Goal: Transaction & Acquisition: Purchase product/service

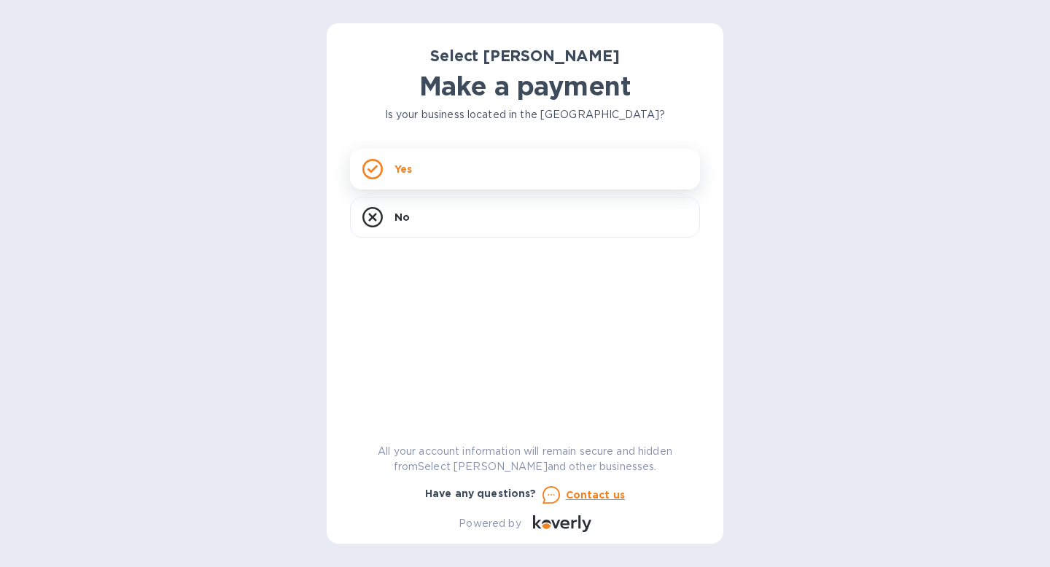
click at [405, 171] on p "Yes" at bounding box center [402, 169] width 17 height 15
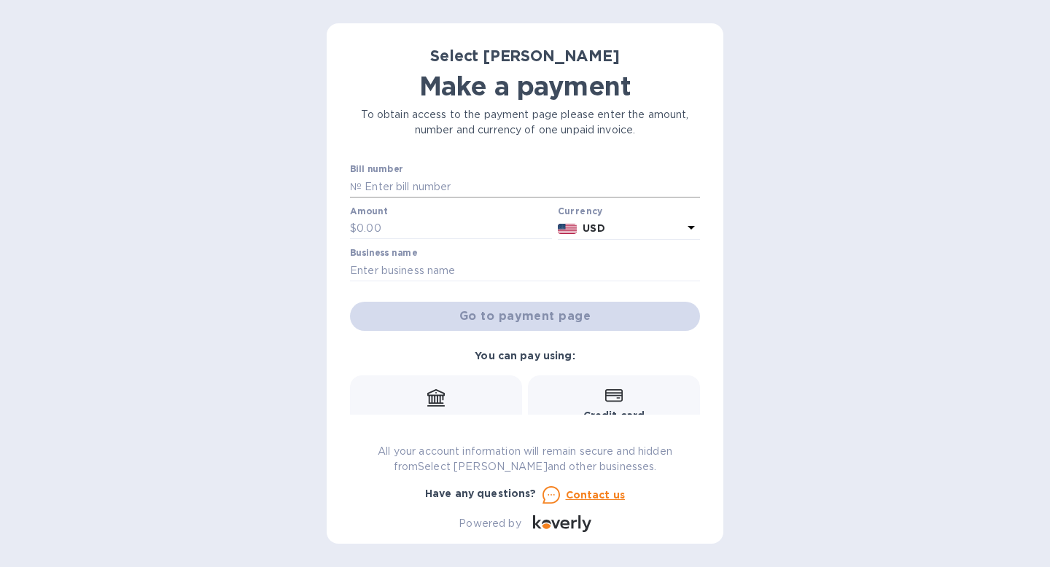
click at [379, 190] on input "text" at bounding box center [531, 187] width 338 height 22
type input "SS-264925"
click at [393, 236] on input "text" at bounding box center [454, 229] width 195 height 22
type input "72"
click at [397, 267] on input "text" at bounding box center [525, 271] width 350 height 22
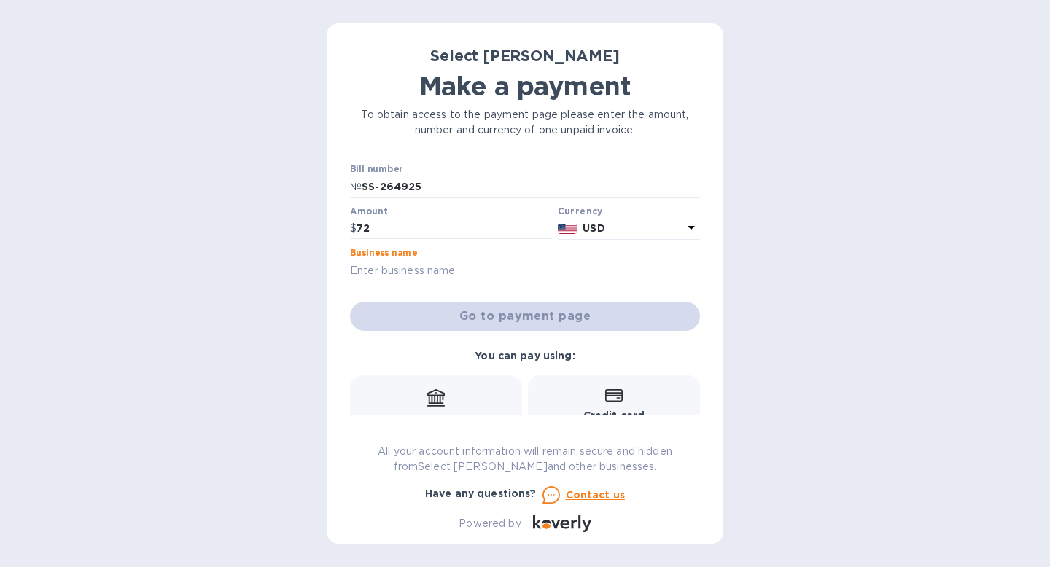
type input "Lions Tooth"
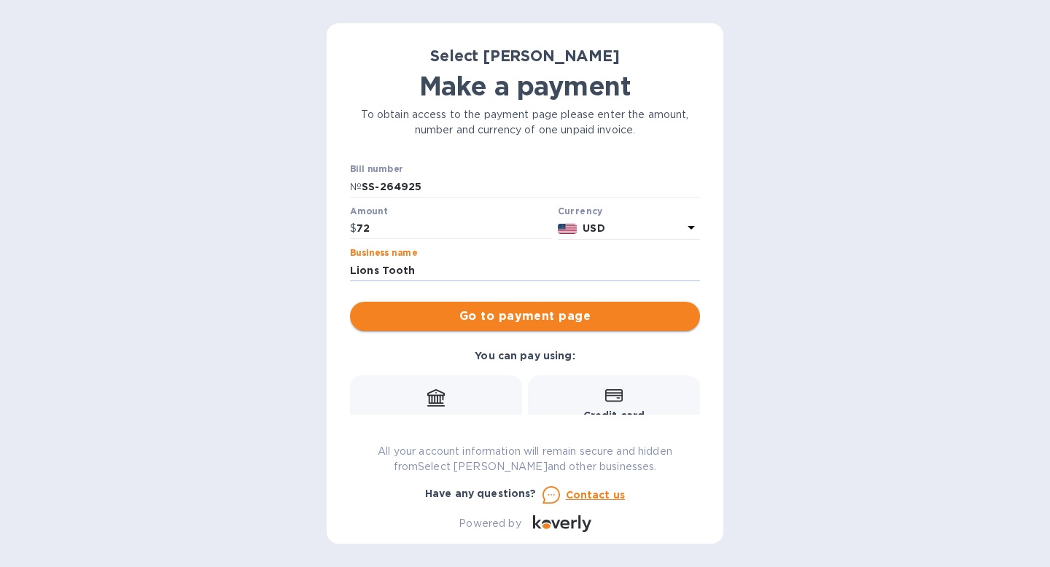
click at [475, 316] on span "Go to payment page" at bounding box center [525, 316] width 327 height 17
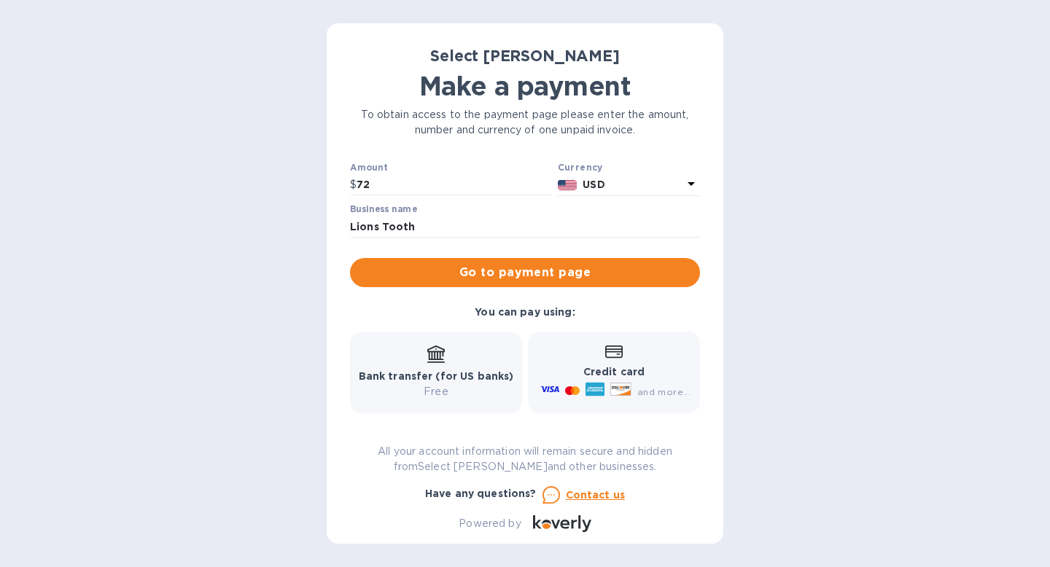
scroll to position [139, 0]
